Goal: Navigation & Orientation: Find specific page/section

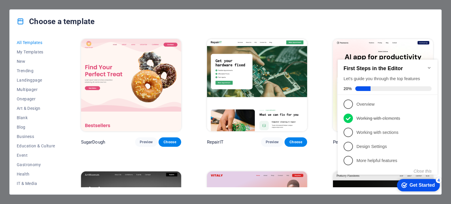
click at [428, 67] on icon "Minimize checklist" at bounding box center [429, 68] width 3 height 2
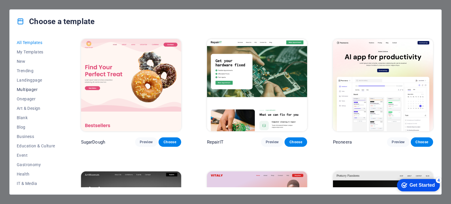
click at [34, 91] on span "Multipager" at bounding box center [36, 89] width 38 height 5
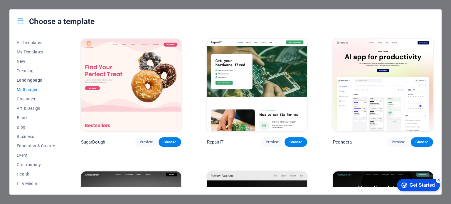
click at [19, 78] on span "Landingpage" at bounding box center [36, 80] width 38 height 5
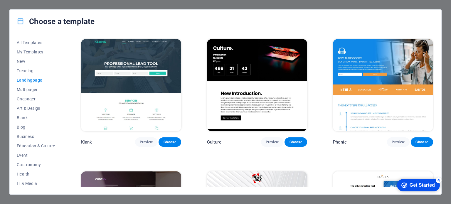
click at [382, 76] on img at bounding box center [383, 85] width 100 height 92
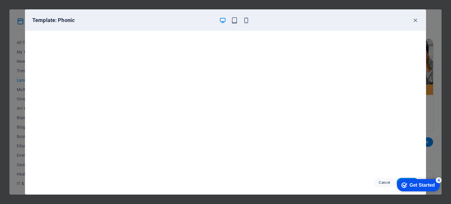
scroll to position [1, 0]
click at [417, 20] on icon "button" at bounding box center [415, 20] width 7 height 7
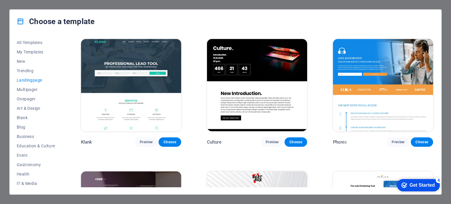
click at [122, 90] on img at bounding box center [131, 85] width 100 height 92
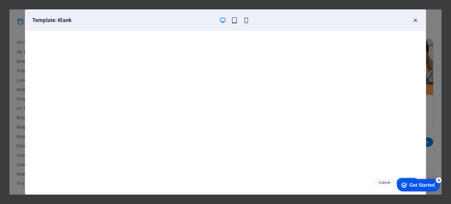
click at [416, 21] on icon "button" at bounding box center [415, 20] width 7 height 7
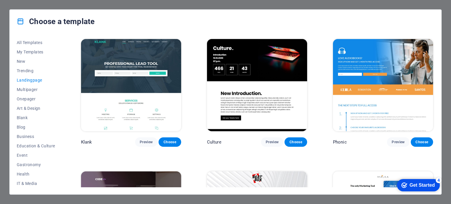
click at [235, 91] on img at bounding box center [257, 85] width 100 height 92
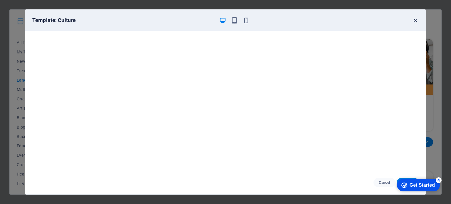
click at [417, 20] on icon "button" at bounding box center [415, 20] width 7 height 7
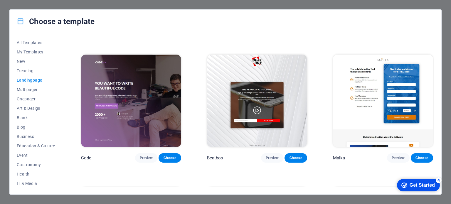
scroll to position [117, 0]
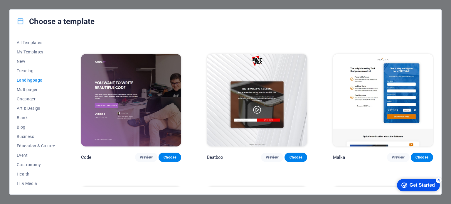
click at [155, 108] on img at bounding box center [131, 100] width 100 height 92
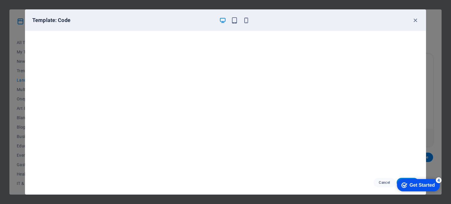
scroll to position [1, 0]
click at [413, 20] on icon "button" at bounding box center [415, 20] width 7 height 7
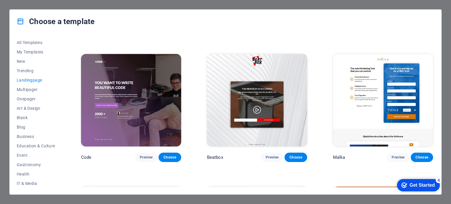
click at [261, 98] on img at bounding box center [257, 100] width 100 height 92
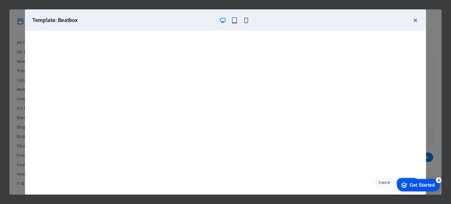
click at [414, 20] on icon "button" at bounding box center [415, 20] width 7 height 7
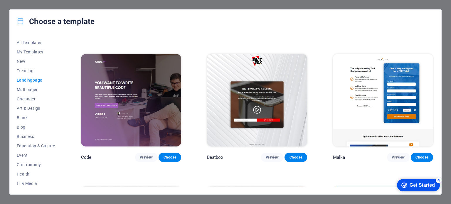
click at [348, 100] on img at bounding box center [383, 100] width 100 height 92
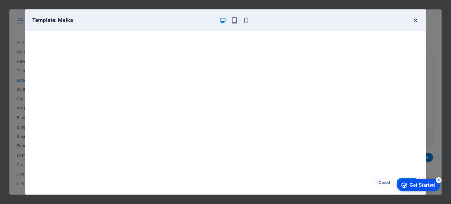
click at [415, 18] on icon "button" at bounding box center [415, 20] width 7 height 7
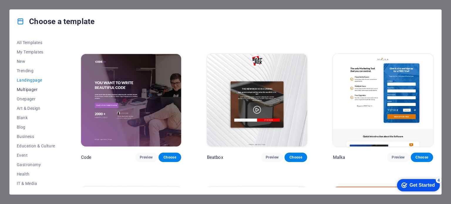
click at [26, 89] on span "Multipager" at bounding box center [36, 89] width 38 height 5
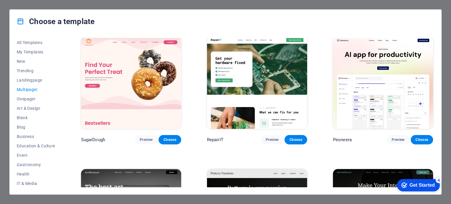
scroll to position [0, 0]
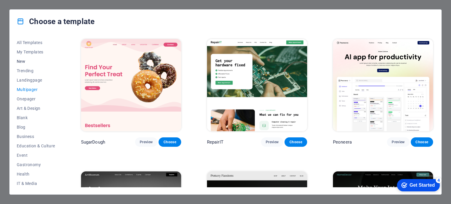
click at [22, 63] on span "New" at bounding box center [36, 61] width 38 height 5
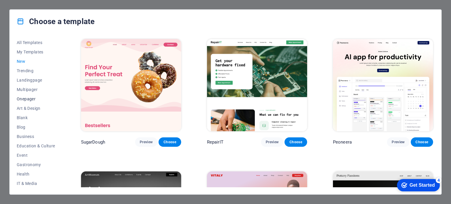
click at [31, 98] on span "Onepager" at bounding box center [36, 99] width 38 height 5
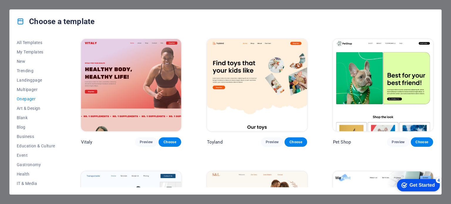
click at [104, 78] on img at bounding box center [131, 85] width 100 height 92
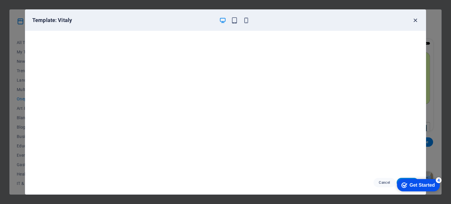
click at [413, 21] on icon "button" at bounding box center [415, 20] width 7 height 7
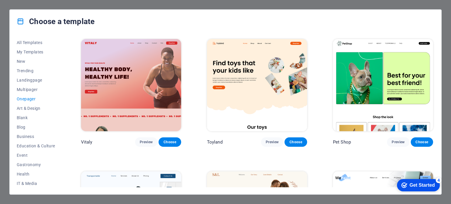
click at [245, 77] on img at bounding box center [257, 85] width 100 height 92
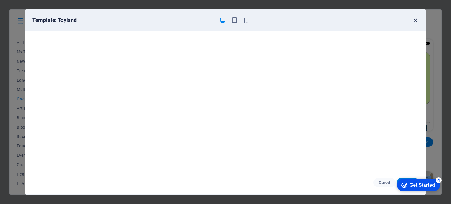
click at [414, 19] on icon "button" at bounding box center [415, 20] width 7 height 7
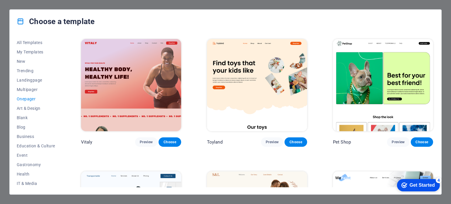
click at [353, 92] on img at bounding box center [383, 85] width 100 height 92
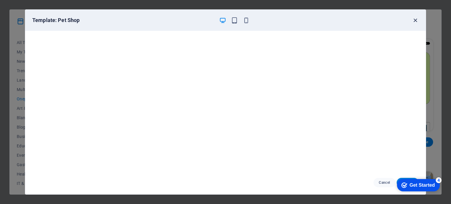
click at [416, 19] on icon "button" at bounding box center [415, 20] width 7 height 7
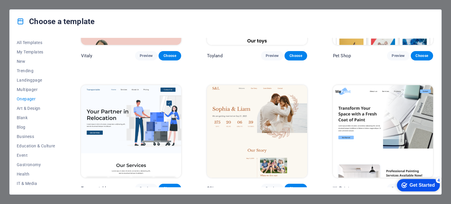
scroll to position [88, 0]
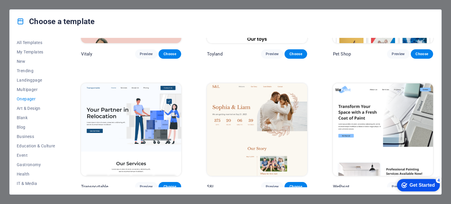
click at [156, 101] on img at bounding box center [131, 129] width 100 height 92
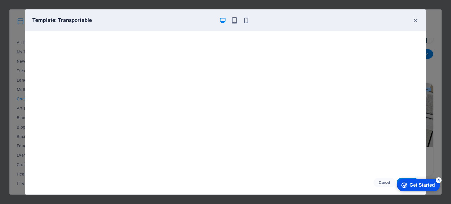
scroll to position [0, 0]
click at [414, 20] on icon "button" at bounding box center [415, 20] width 7 height 7
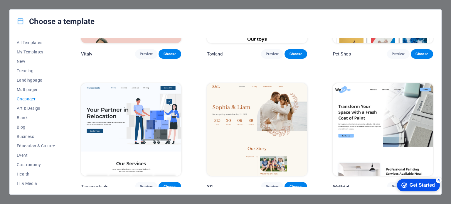
click at [369, 120] on img at bounding box center [383, 129] width 100 height 92
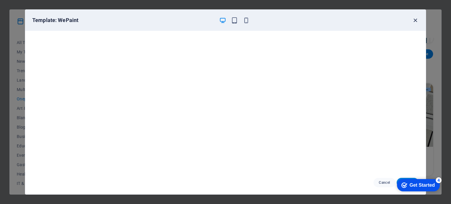
click at [417, 20] on icon "button" at bounding box center [415, 20] width 7 height 7
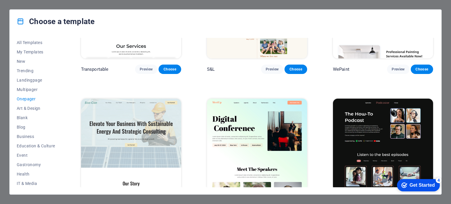
scroll to position [235, 0]
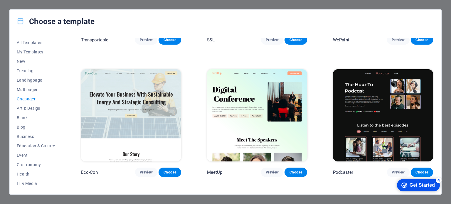
click at [109, 116] on img at bounding box center [131, 115] width 100 height 92
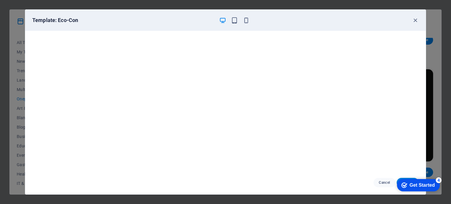
drag, startPoint x: 414, startPoint y: 19, endPoint x: 408, endPoint y: 22, distance: 7.2
click at [414, 19] on icon "button" at bounding box center [415, 20] width 7 height 7
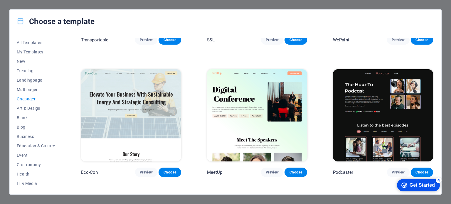
click at [242, 111] on img at bounding box center [257, 115] width 100 height 92
